Goal: Information Seeking & Learning: Learn about a topic

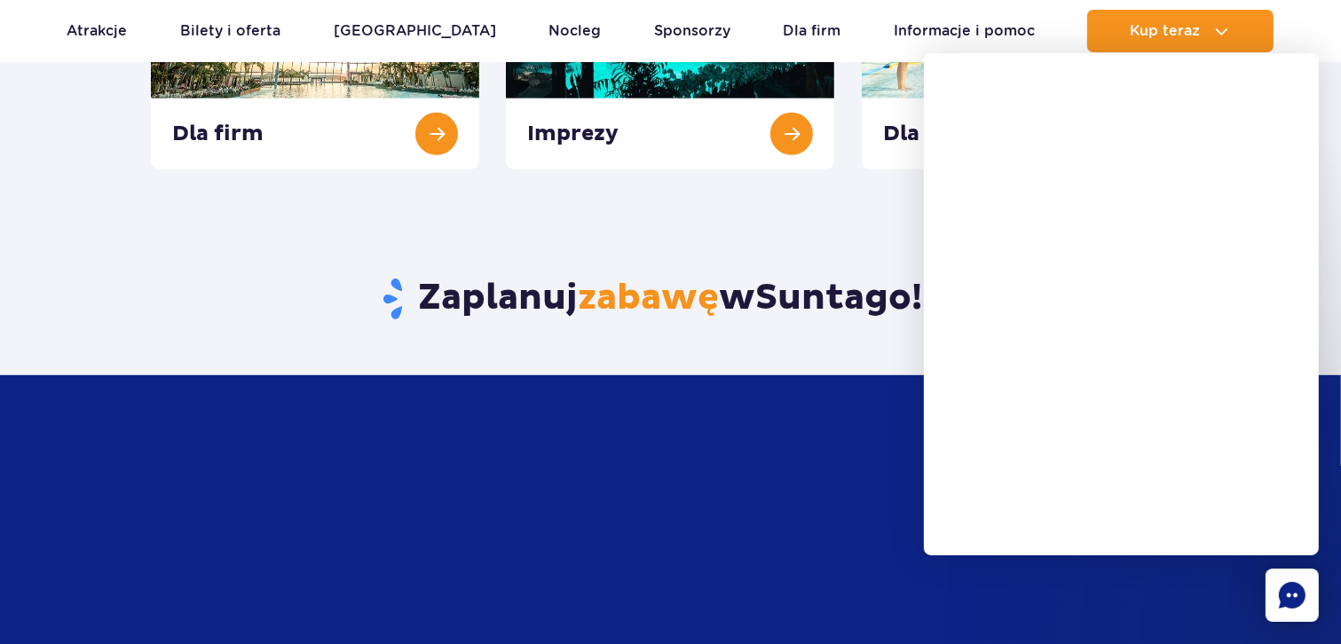
scroll to position [591, 0]
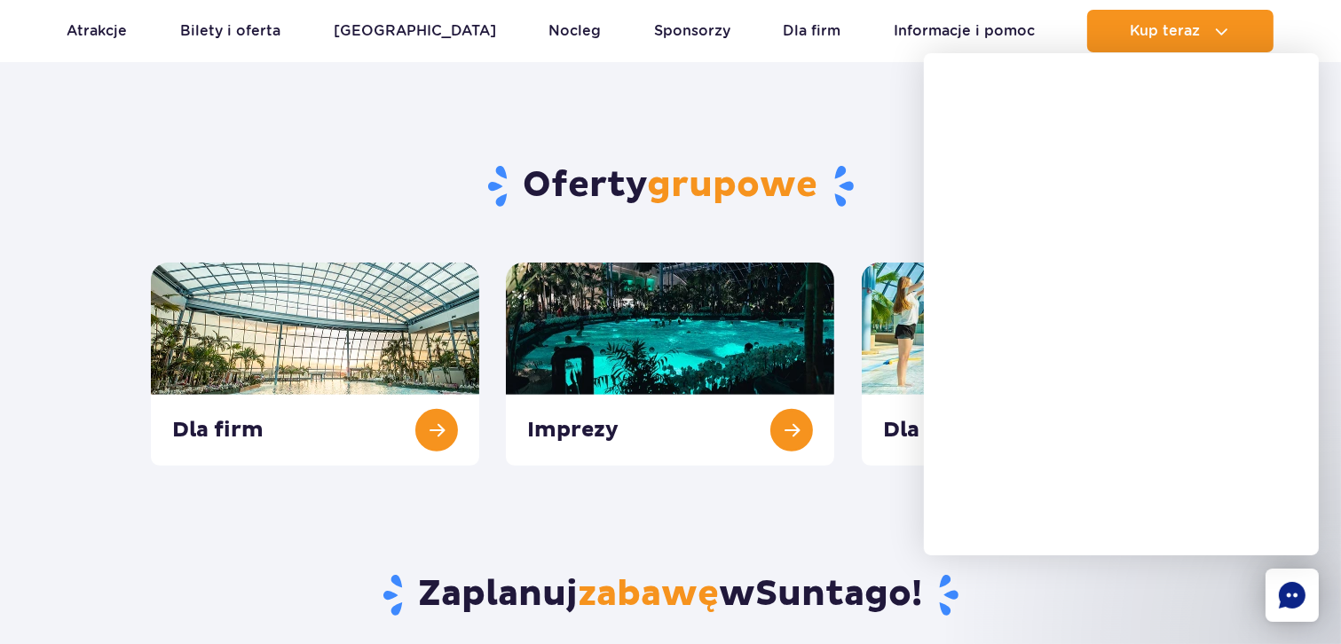
click at [726, 129] on div "Oferty grupowe Dla firm Imprezy Dla szkół" at bounding box center [671, 261] width 1066 height 409
click at [798, 115] on div "Oferty grupowe Dla firm Imprezy Dla szkół" at bounding box center [671, 261] width 1066 height 409
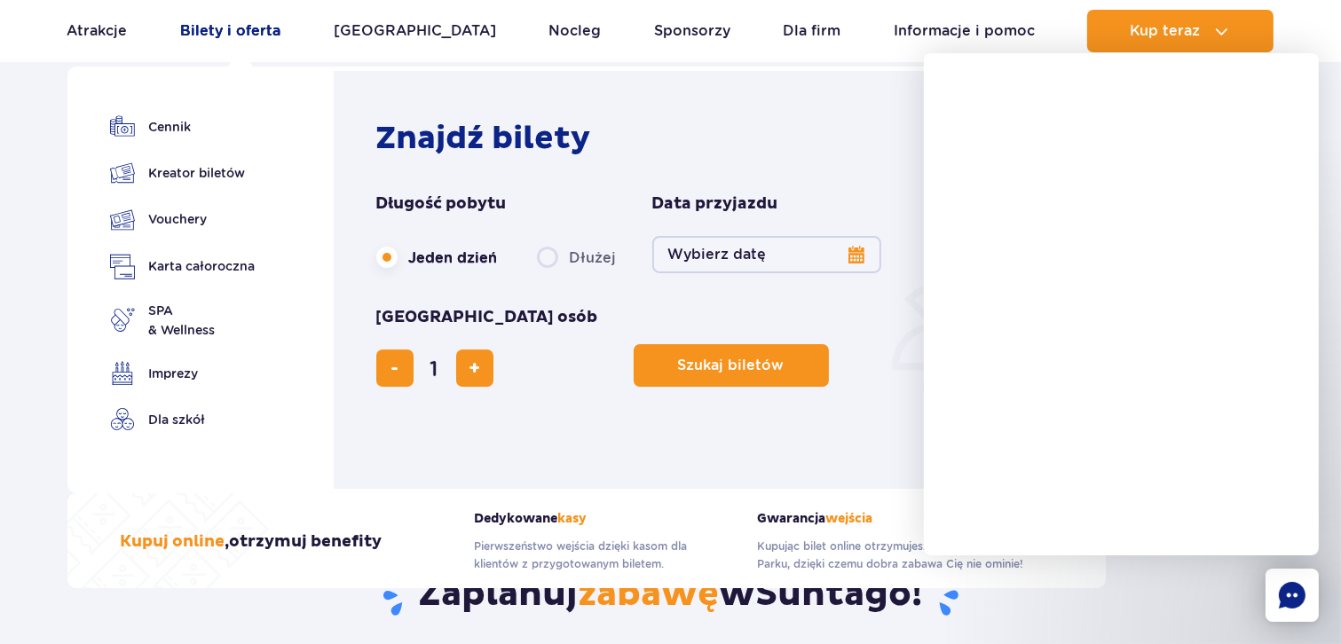
click at [233, 28] on link "Bilety i oferta" at bounding box center [230, 31] width 100 height 43
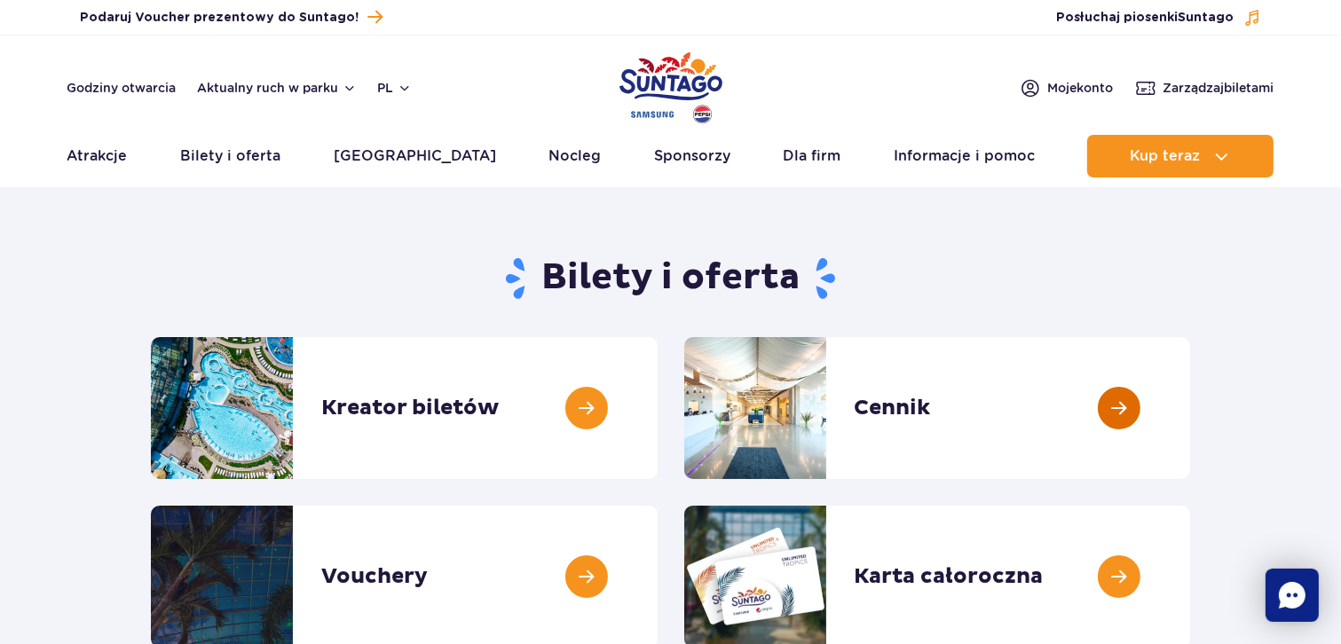
click at [1190, 422] on link at bounding box center [1190, 408] width 0 height 142
